Goal: Task Accomplishment & Management: Manage account settings

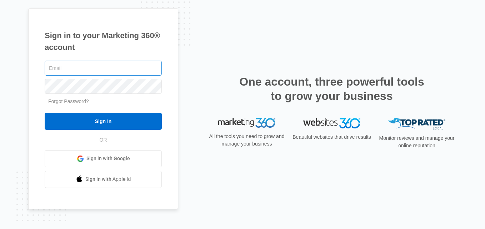
type input "[EMAIL_ADDRESS][DOMAIN_NAME]"
click at [157, 32] on h1 "Sign in to your Marketing 360® account" at bounding box center [103, 42] width 117 height 24
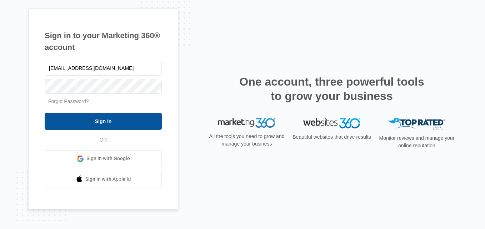
click at [101, 117] on input "Sign In" at bounding box center [103, 121] width 117 height 17
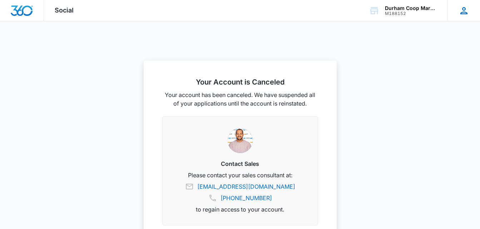
click at [466, 12] on icon at bounding box center [463, 10] width 7 height 7
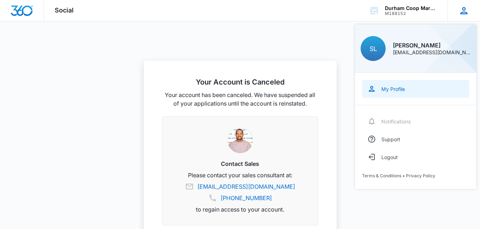
click at [386, 86] on div "My Profile" at bounding box center [393, 89] width 24 height 6
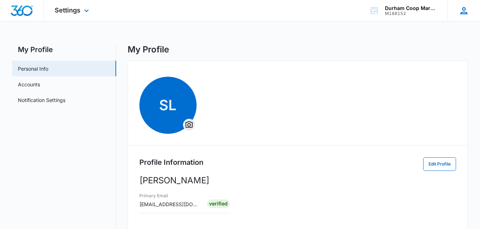
click at [461, 10] on icon at bounding box center [463, 10] width 11 height 11
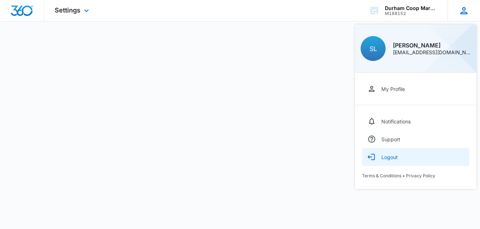
click at [398, 158] on button "Logout" at bounding box center [415, 157] width 107 height 18
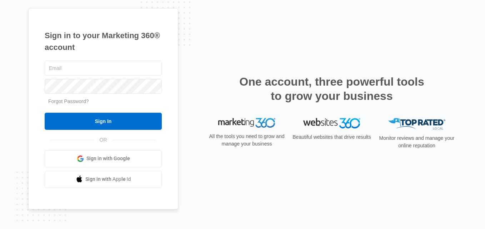
type input "[EMAIL_ADDRESS][DOMAIN_NAME]"
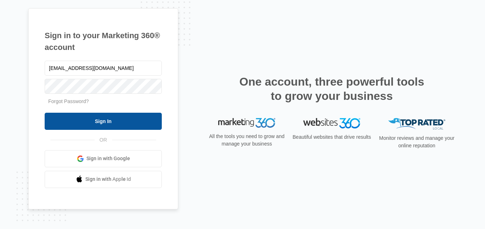
click at [119, 120] on input "Sign In" at bounding box center [103, 121] width 117 height 17
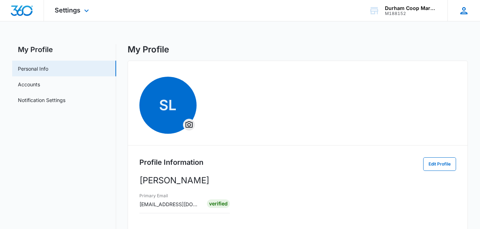
click at [462, 8] on icon at bounding box center [463, 10] width 7 height 7
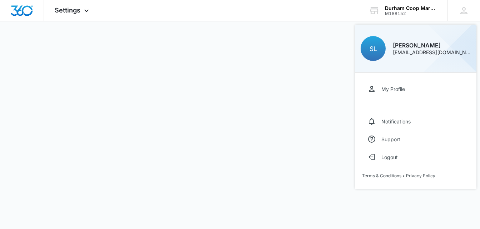
click at [191, 31] on div at bounding box center [240, 114] width 480 height 229
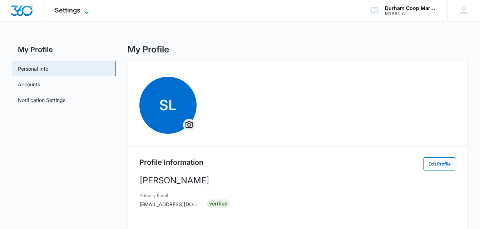
click at [70, 12] on span "Settings" at bounding box center [68, 9] width 26 height 7
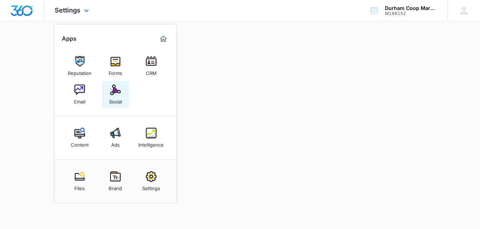
click at [119, 90] on img at bounding box center [115, 90] width 11 height 11
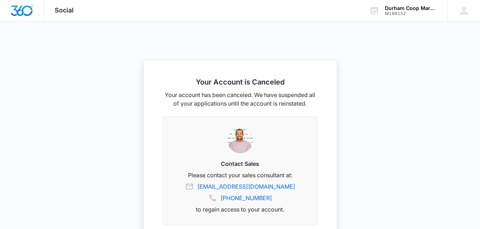
scroll to position [64, 0]
